Goal: Information Seeking & Learning: Learn about a topic

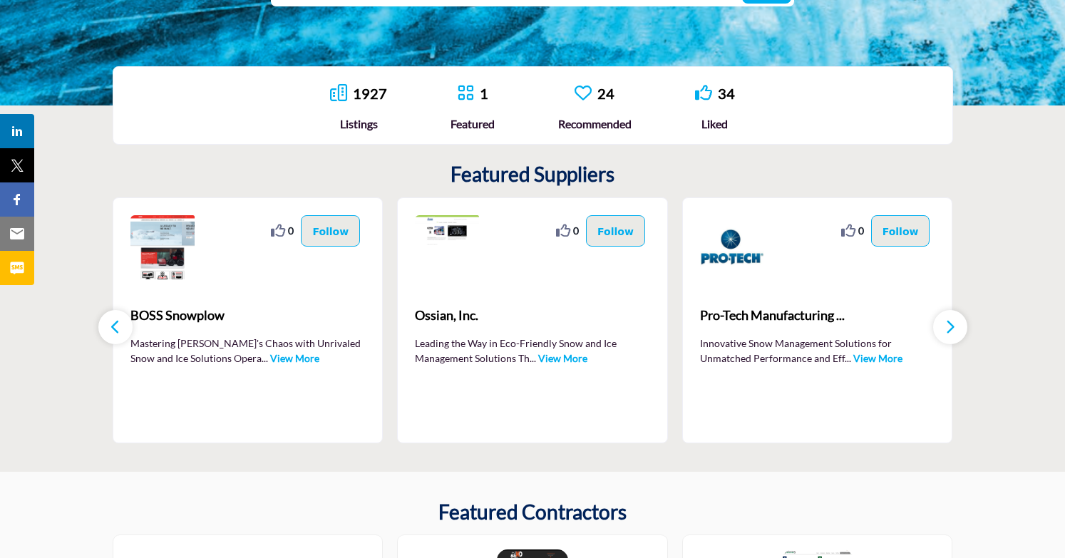
scroll to position [336, 0]
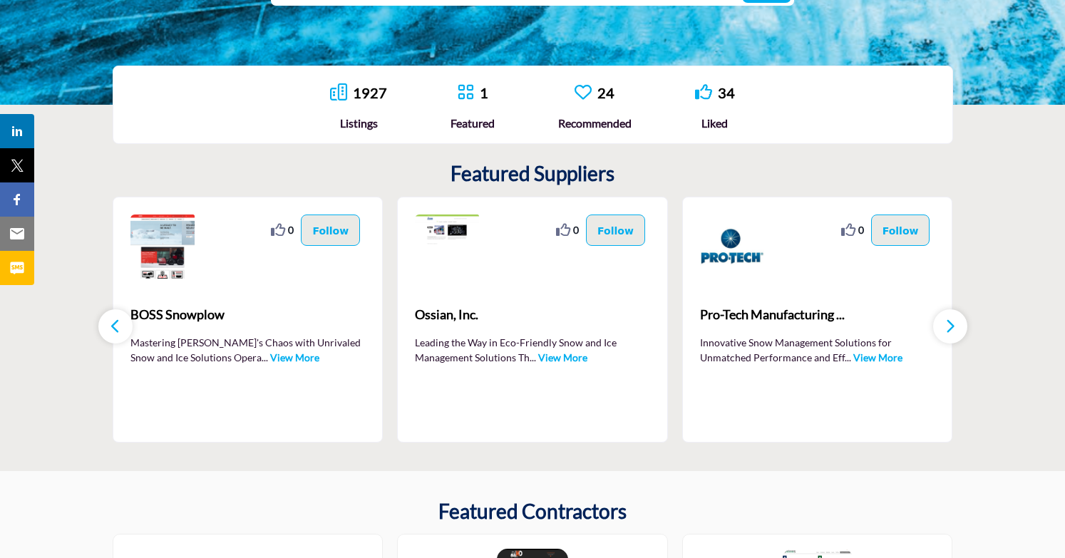
click at [567, 356] on link "View More" at bounding box center [562, 357] width 49 height 12
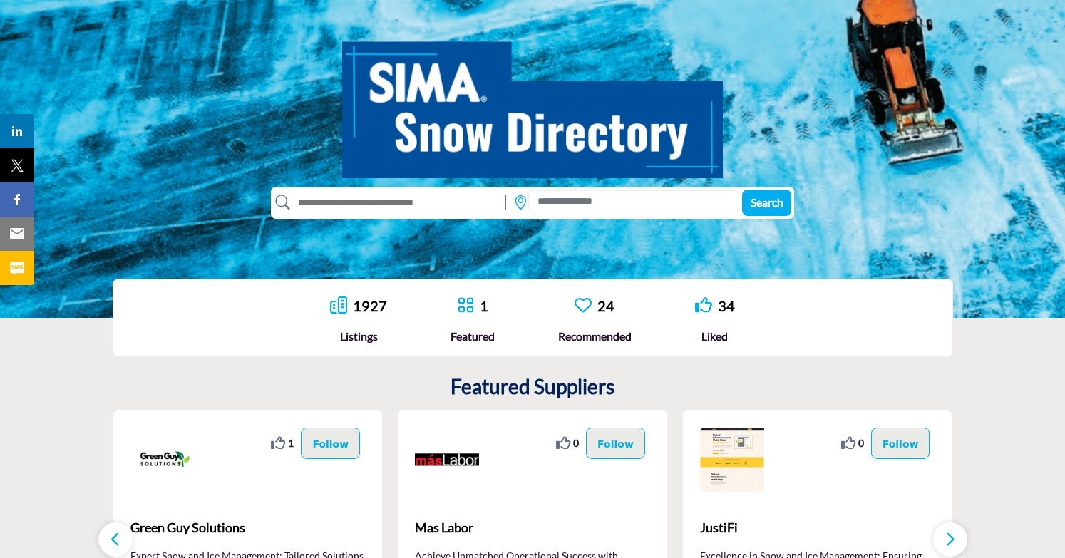
scroll to position [88, 0]
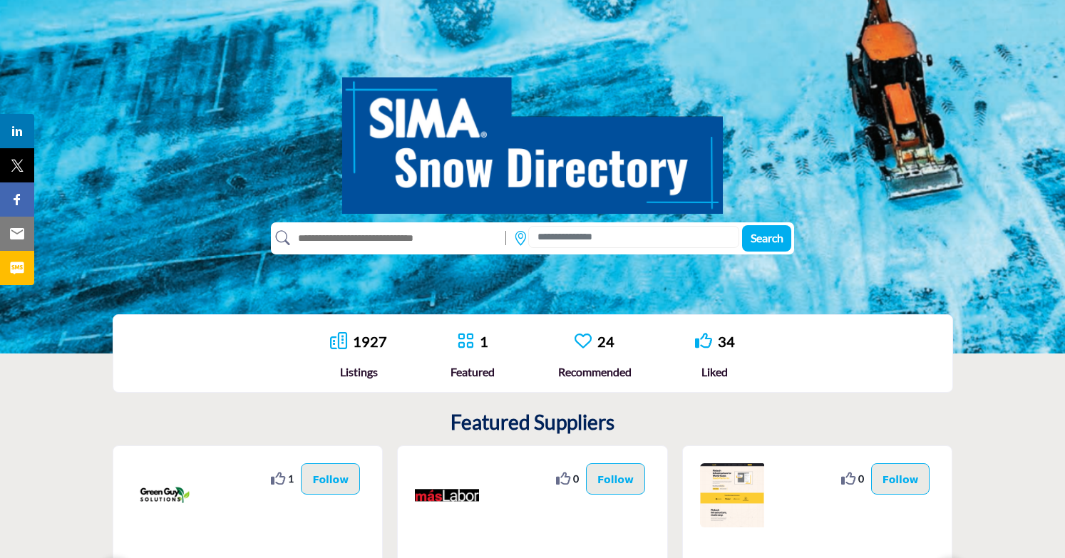
click at [359, 346] on link "1927" at bounding box center [370, 341] width 34 height 17
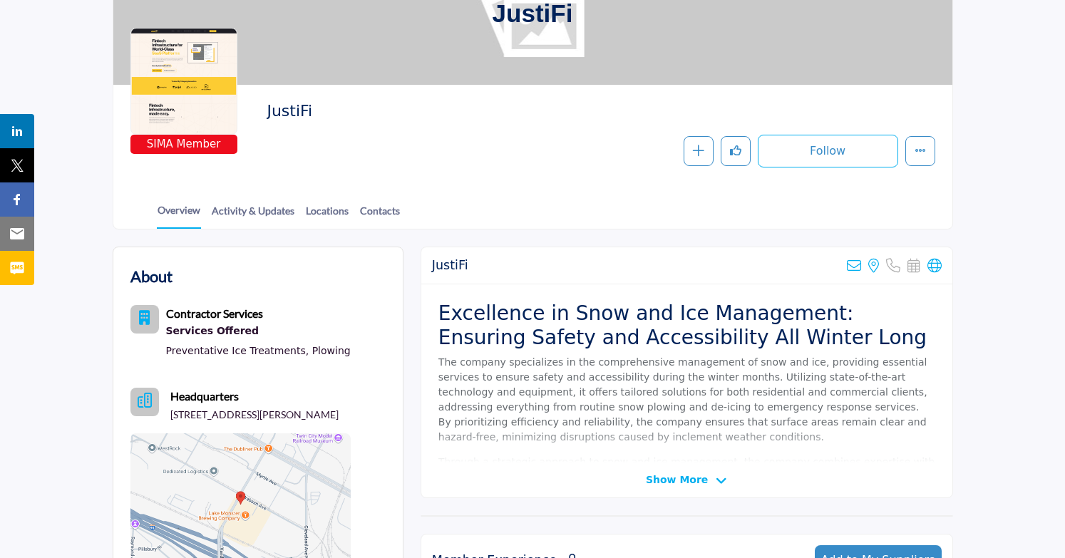
scroll to position [148, 0]
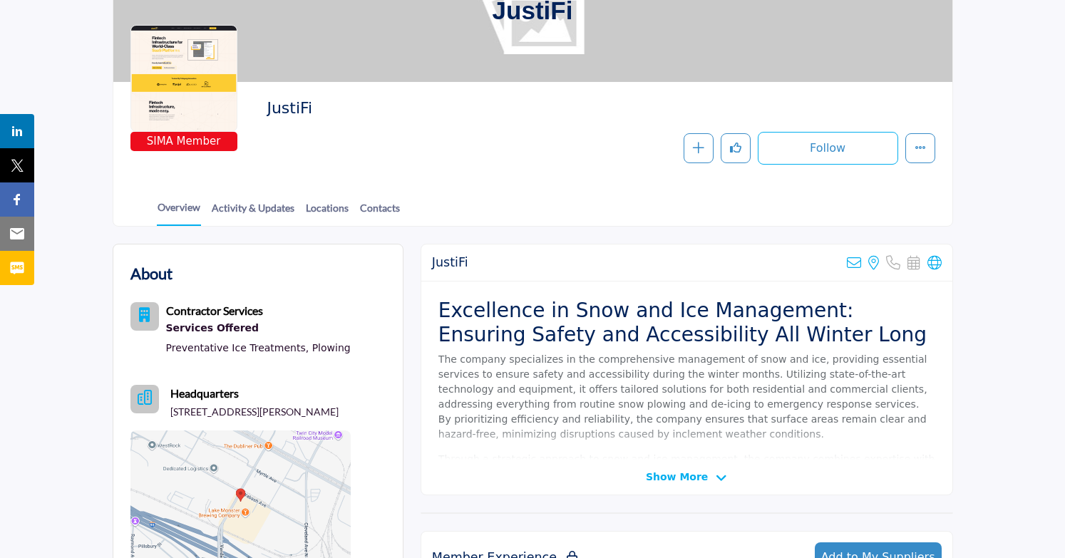
click at [698, 485] on div "JustiFi Sorry, but we don't have an email address for this listing View the loc…" at bounding box center [686, 370] width 532 height 252
click at [698, 480] on span "Show More" at bounding box center [677, 477] width 62 height 15
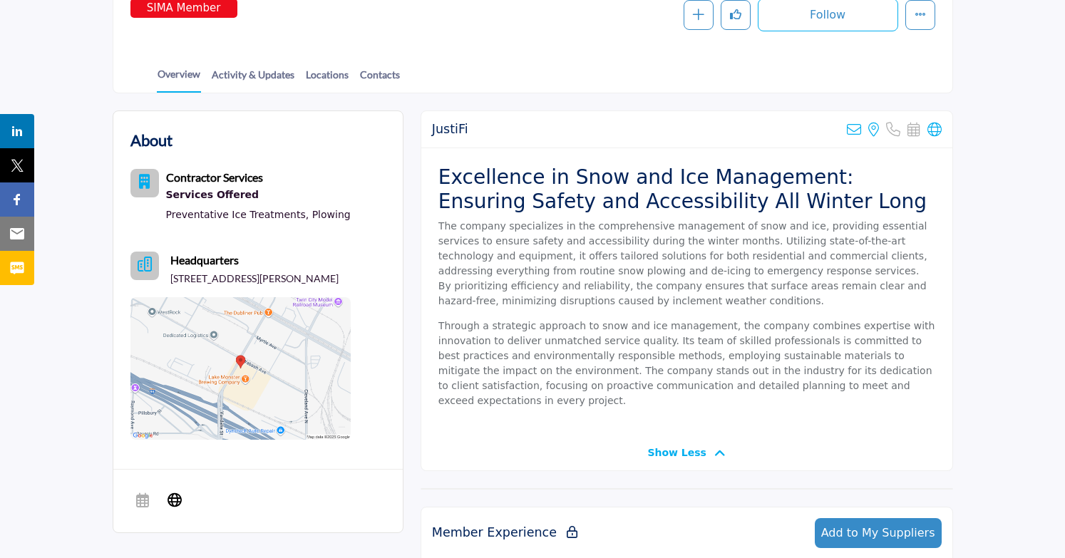
scroll to position [281, 0]
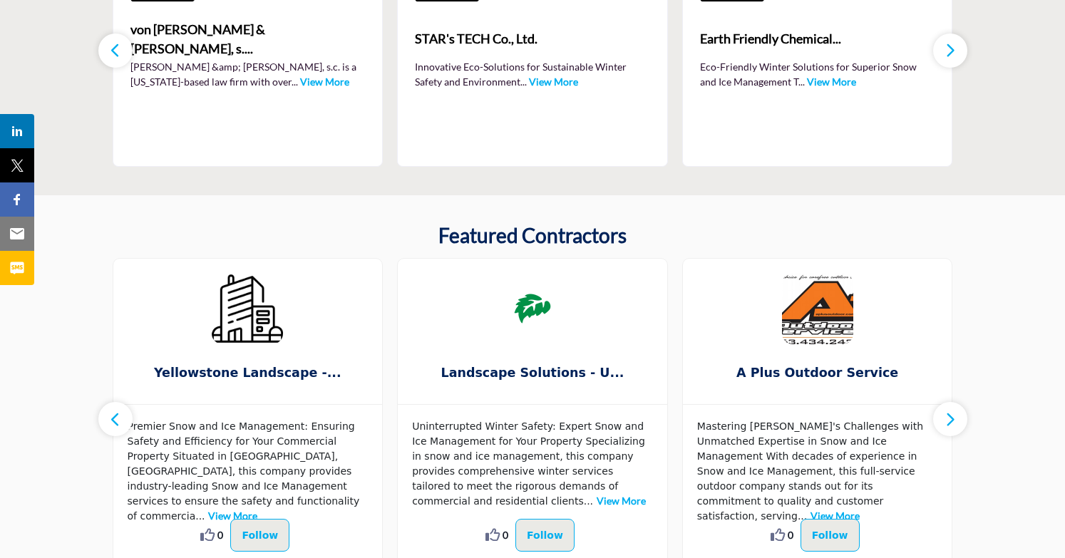
scroll to position [20, 0]
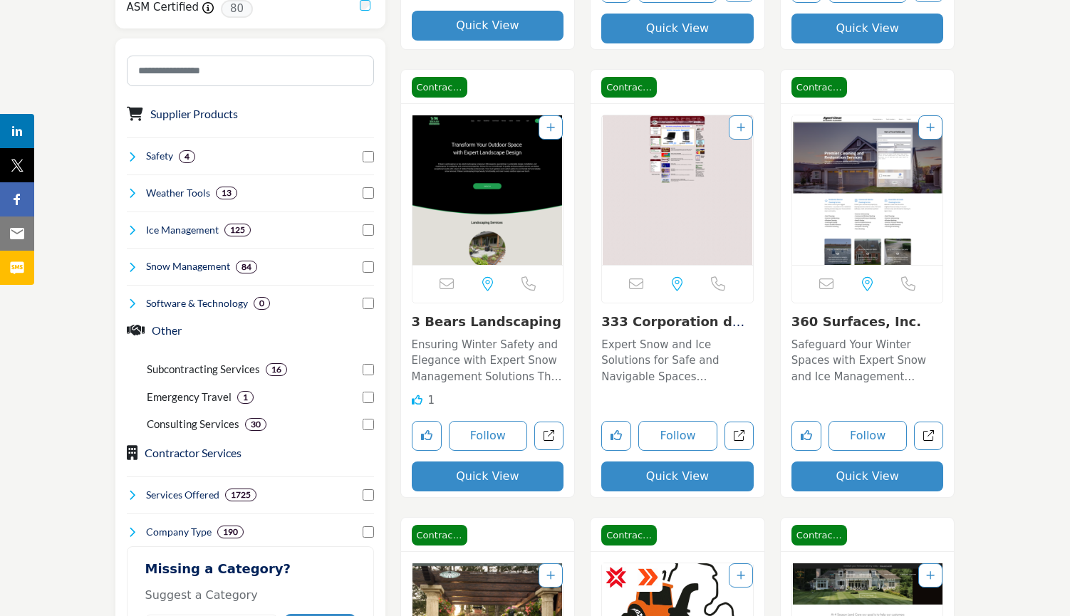
scroll to position [760, 0]
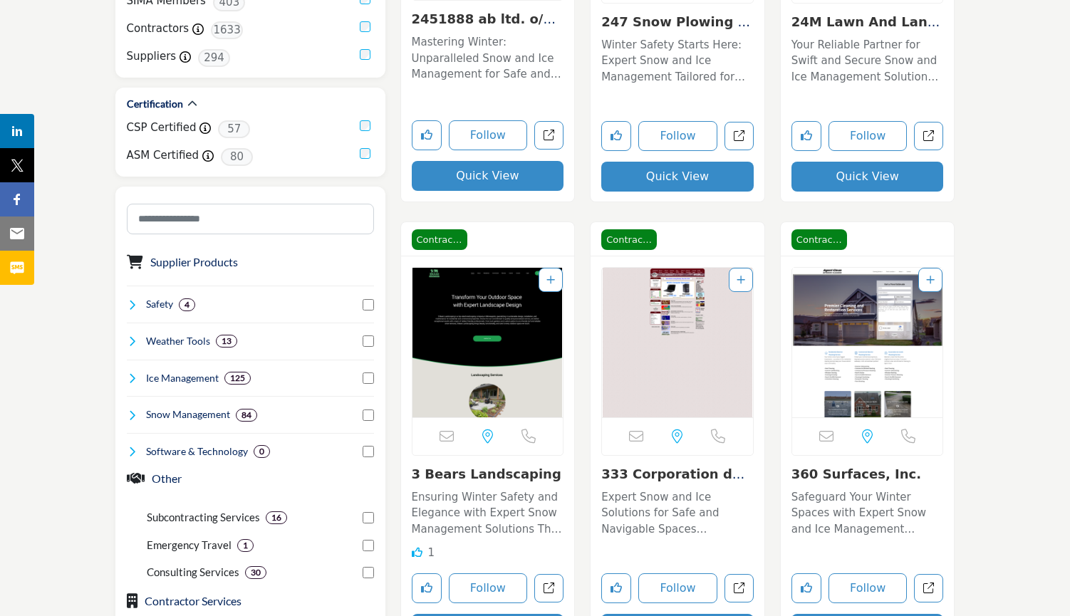
scroll to position [619, 0]
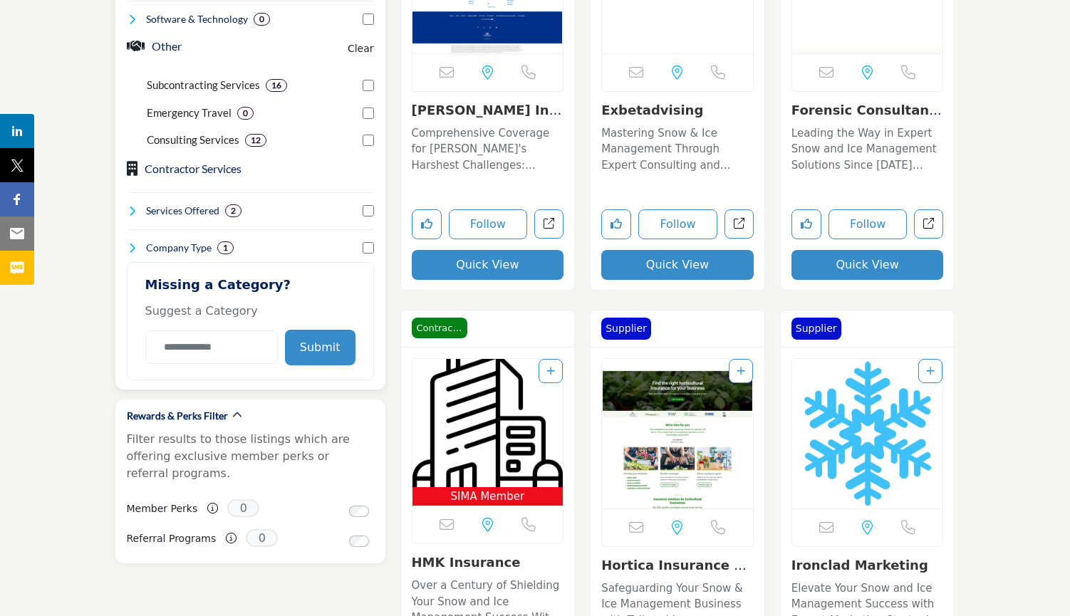
scroll to position [1029, 0]
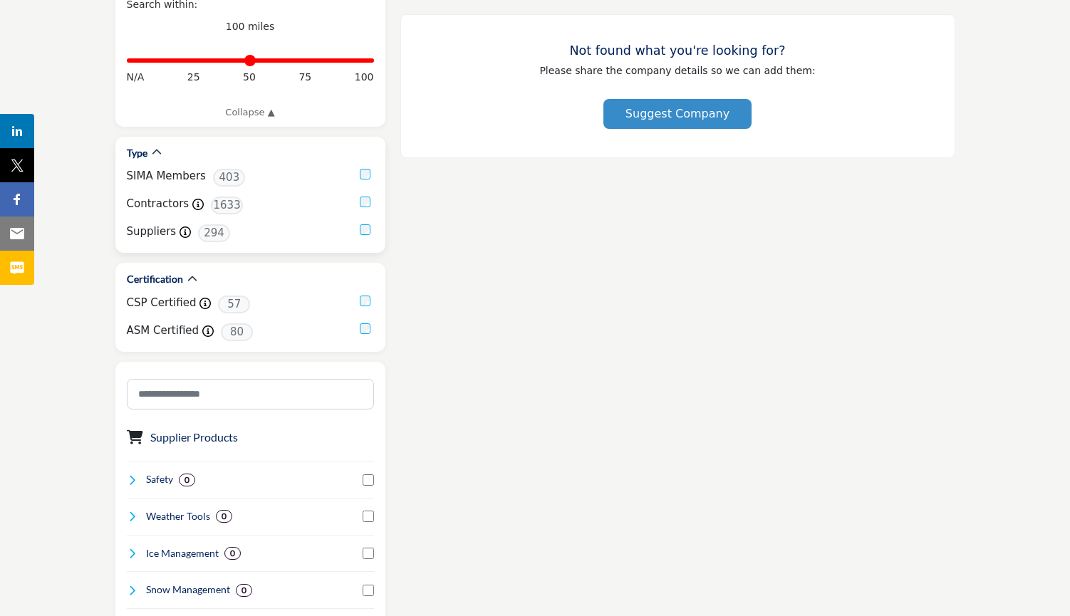
scroll to position [460, 0]
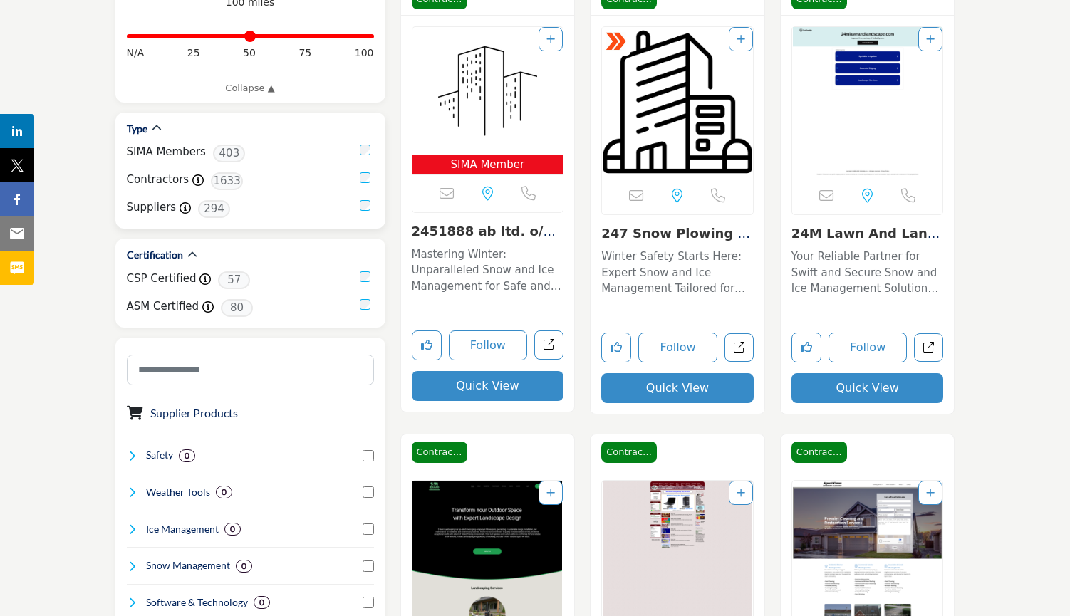
click at [366, 177] on div "Distance Filter ****** ****" at bounding box center [250, 440] width 270 height 1413
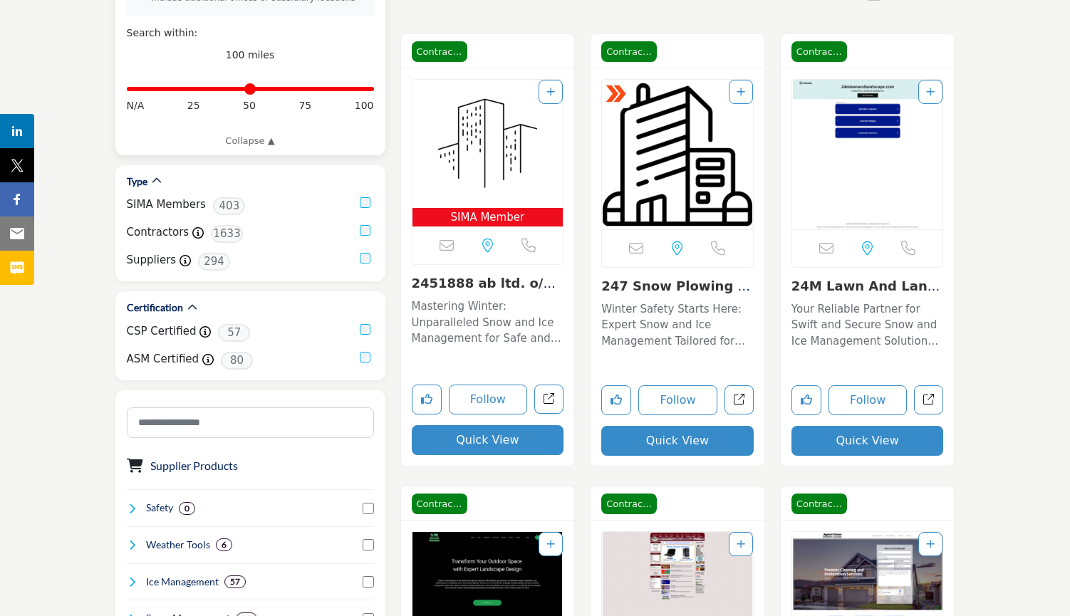
scroll to position [433, 0]
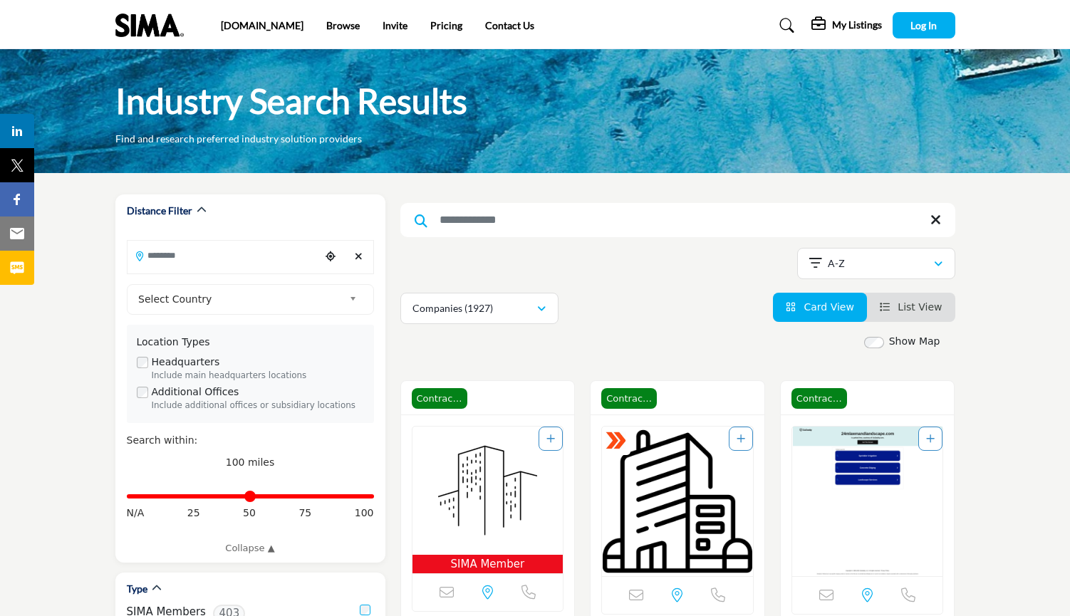
scroll to position [-1, 0]
click at [517, 228] on input "Search Keyword" at bounding box center [677, 220] width 555 height 34
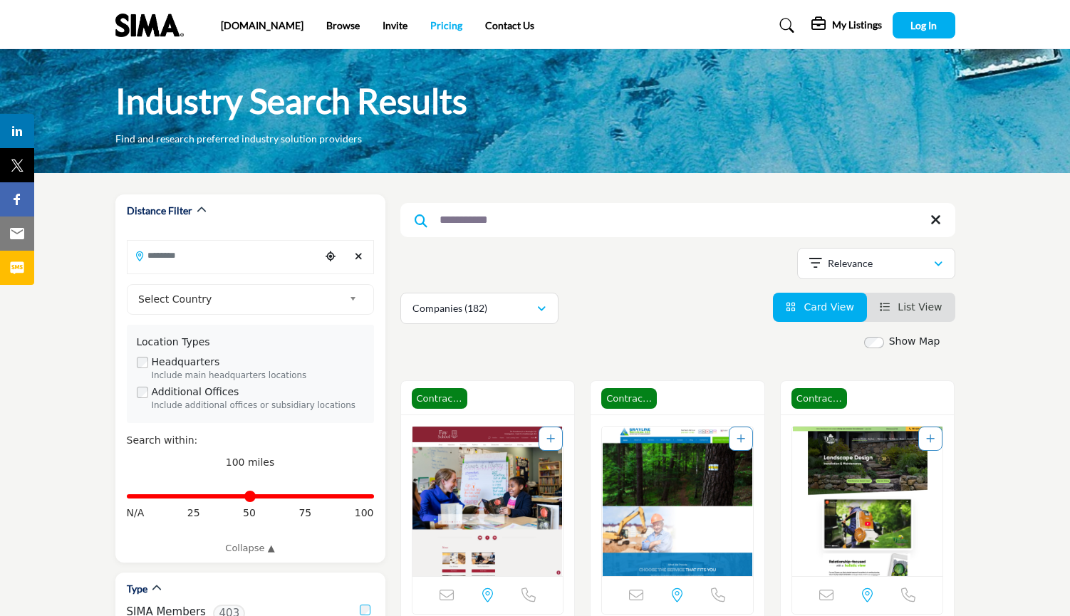
type input "**********"
click at [430, 23] on link "Pricing" at bounding box center [446, 25] width 32 height 12
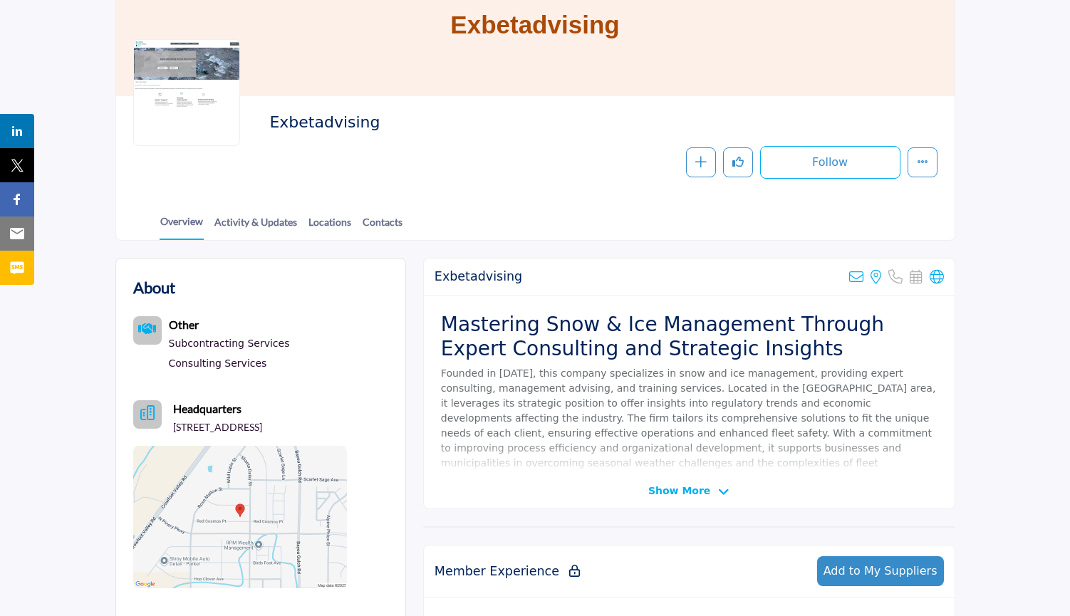
scroll to position [217, 0]
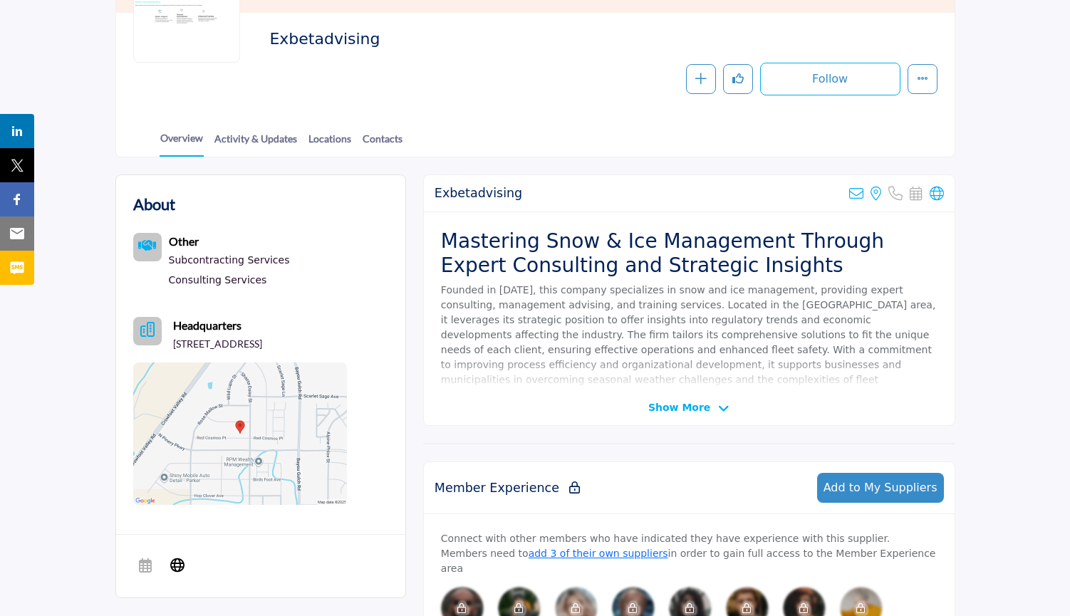
click at [698, 408] on span "Show More" at bounding box center [679, 407] width 62 height 15
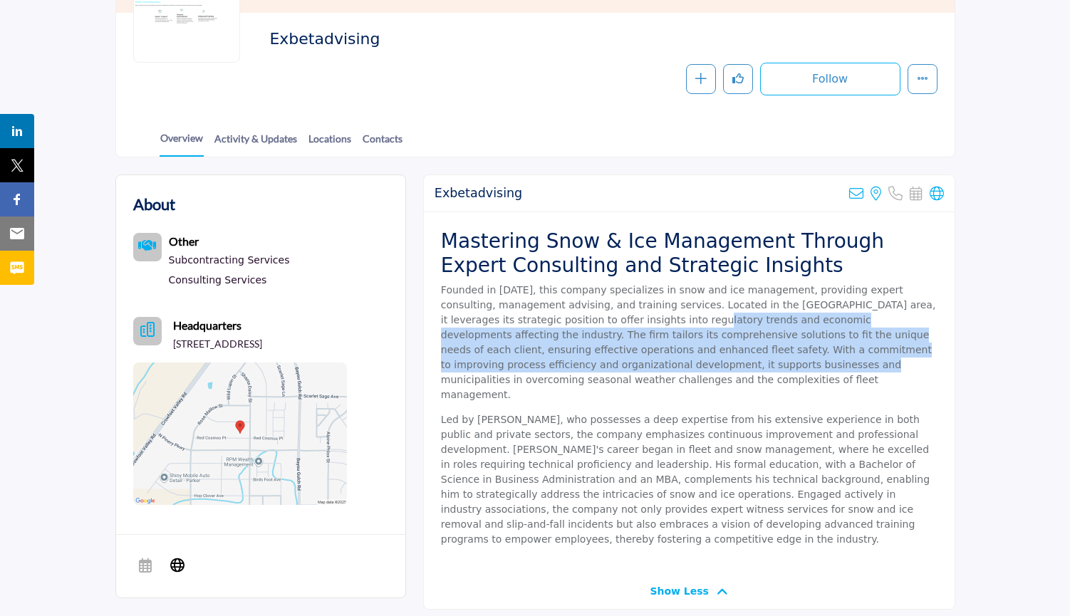
drag, startPoint x: 705, startPoint y: 368, endPoint x: 641, endPoint y: 320, distance: 80.0
click at [641, 320] on p "Founded in [DATE], this company specializes in snow and ice management, providi…" at bounding box center [689, 343] width 497 height 120
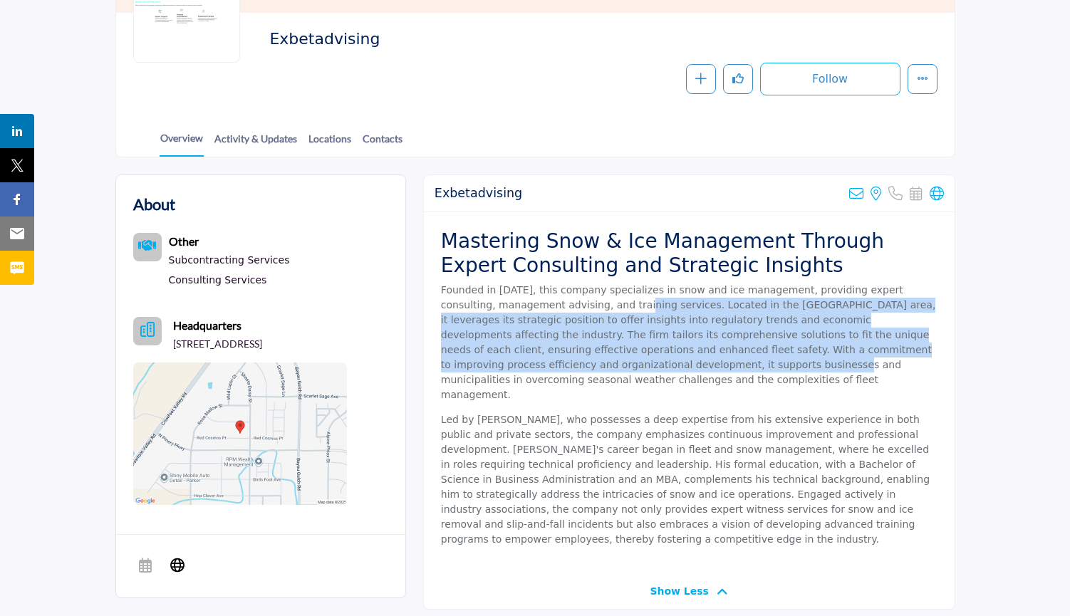
drag, startPoint x: 591, startPoint y: 300, endPoint x: 676, endPoint y: 362, distance: 105.0
click at [676, 362] on p "Founded in [DATE], this company specializes in snow and ice management, providi…" at bounding box center [689, 343] width 497 height 120
click at [676, 362] on p "Founded in 2021, this company specializes in snow and ice management, providing…" at bounding box center [689, 343] width 497 height 120
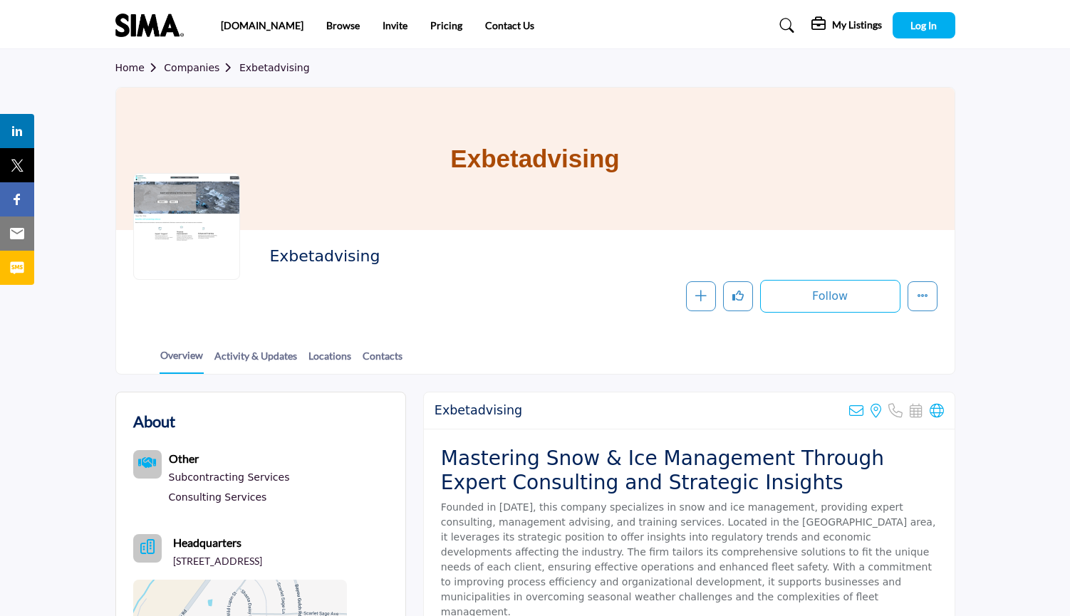
scroll to position [0, 0]
drag, startPoint x: 611, startPoint y: 170, endPoint x: 453, endPoint y: 157, distance: 157.9
click at [453, 157] on div "Exbetadvising" at bounding box center [535, 159] width 839 height 143
copy h1 "Exbetadvising"
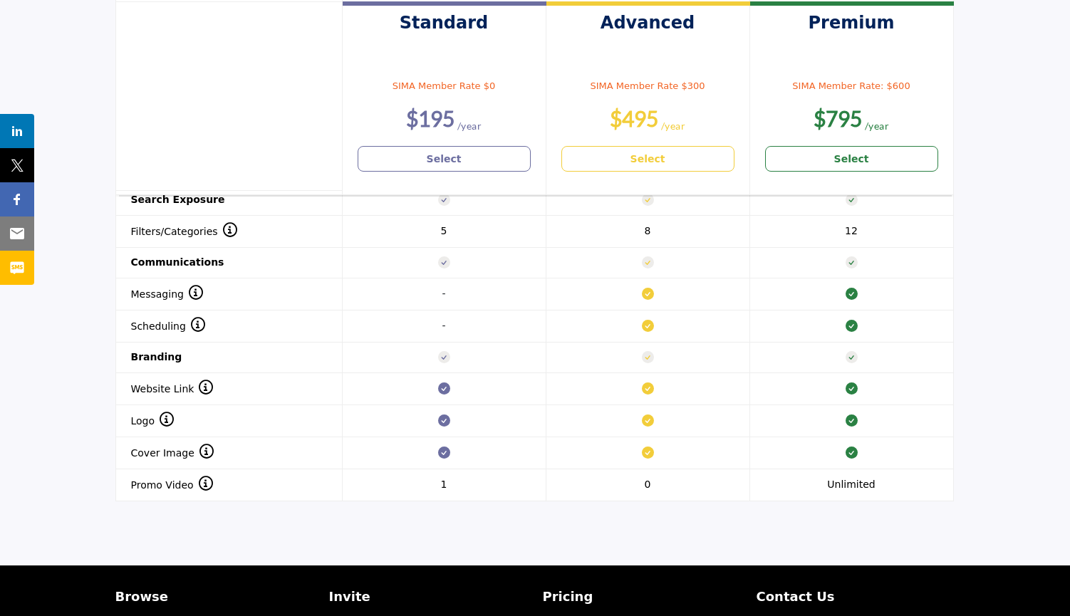
scroll to position [1179, 0]
